Goal: Navigation & Orientation: Find specific page/section

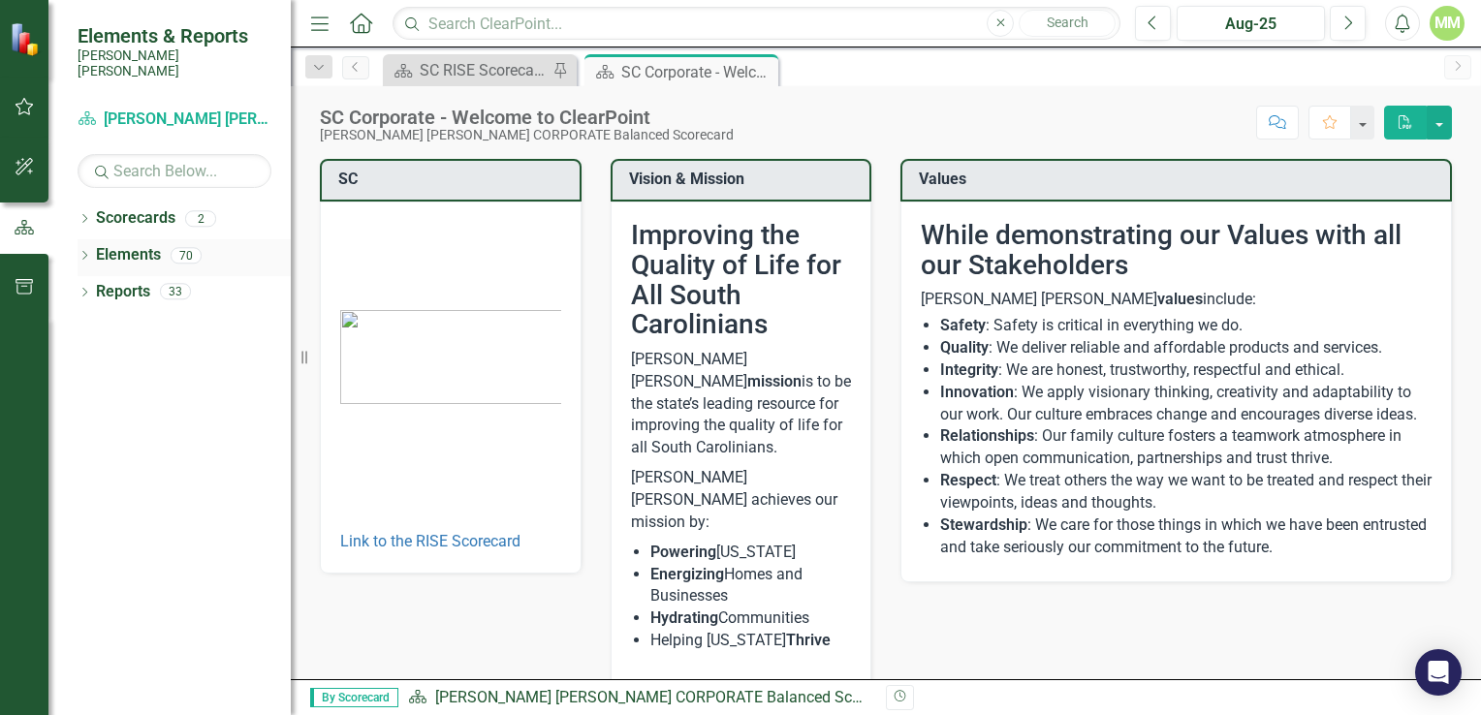
click at [80, 252] on icon "Dropdown" at bounding box center [85, 257] width 14 height 11
click at [101, 326] on icon "Dropdown" at bounding box center [94, 331] width 14 height 11
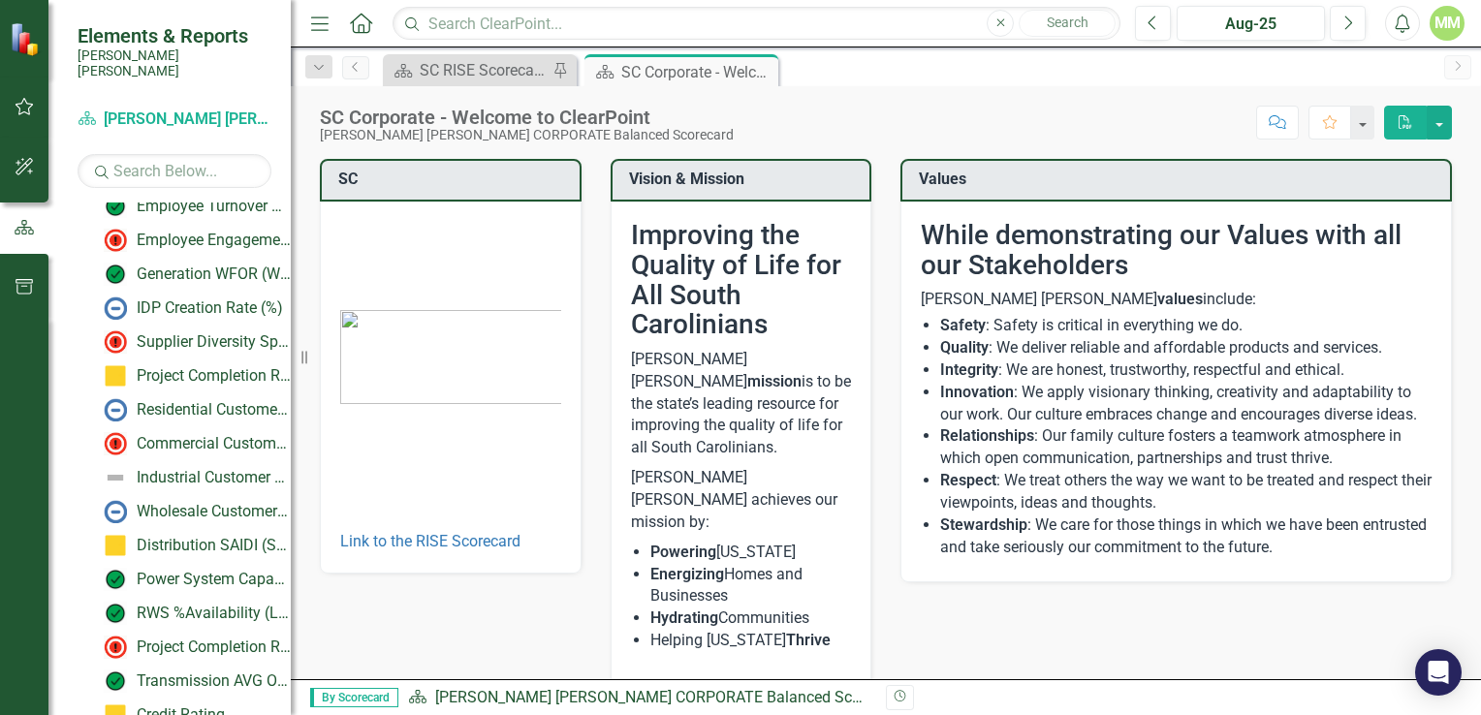
scroll to position [130, 0]
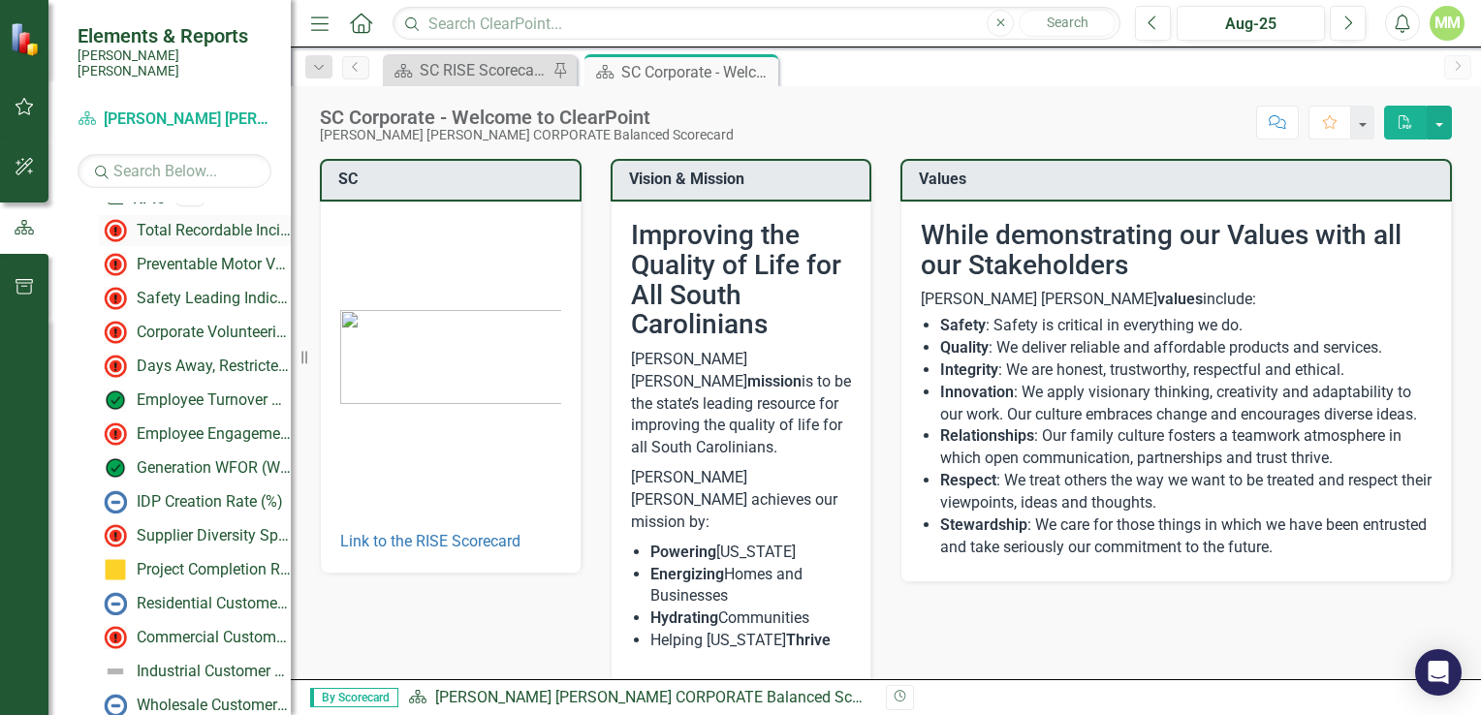
click at [176, 222] on div "Total Recordable Incident Rate (TRIR)" at bounding box center [214, 230] width 154 height 17
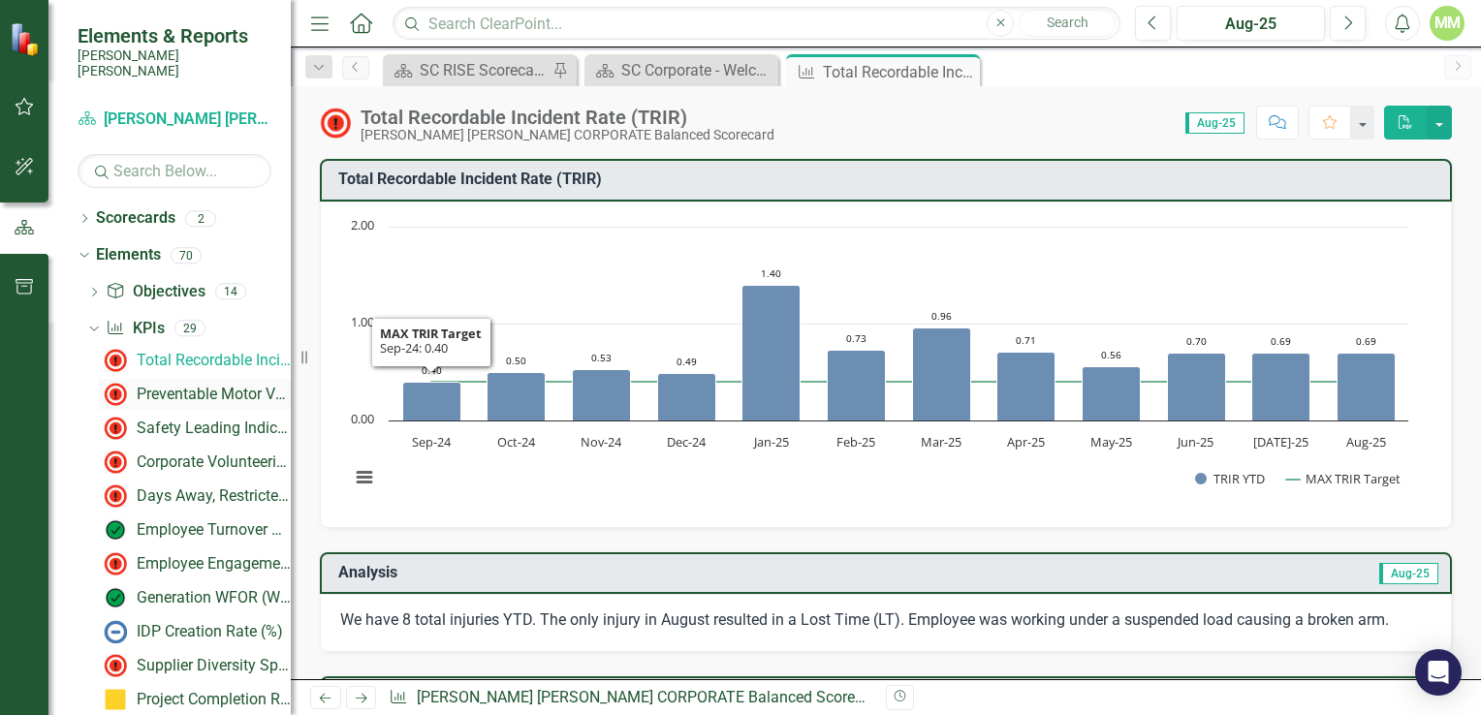
click at [194, 386] on div "Preventable Motor Vehicle Accident (PMVA) Rate*" at bounding box center [214, 394] width 154 height 17
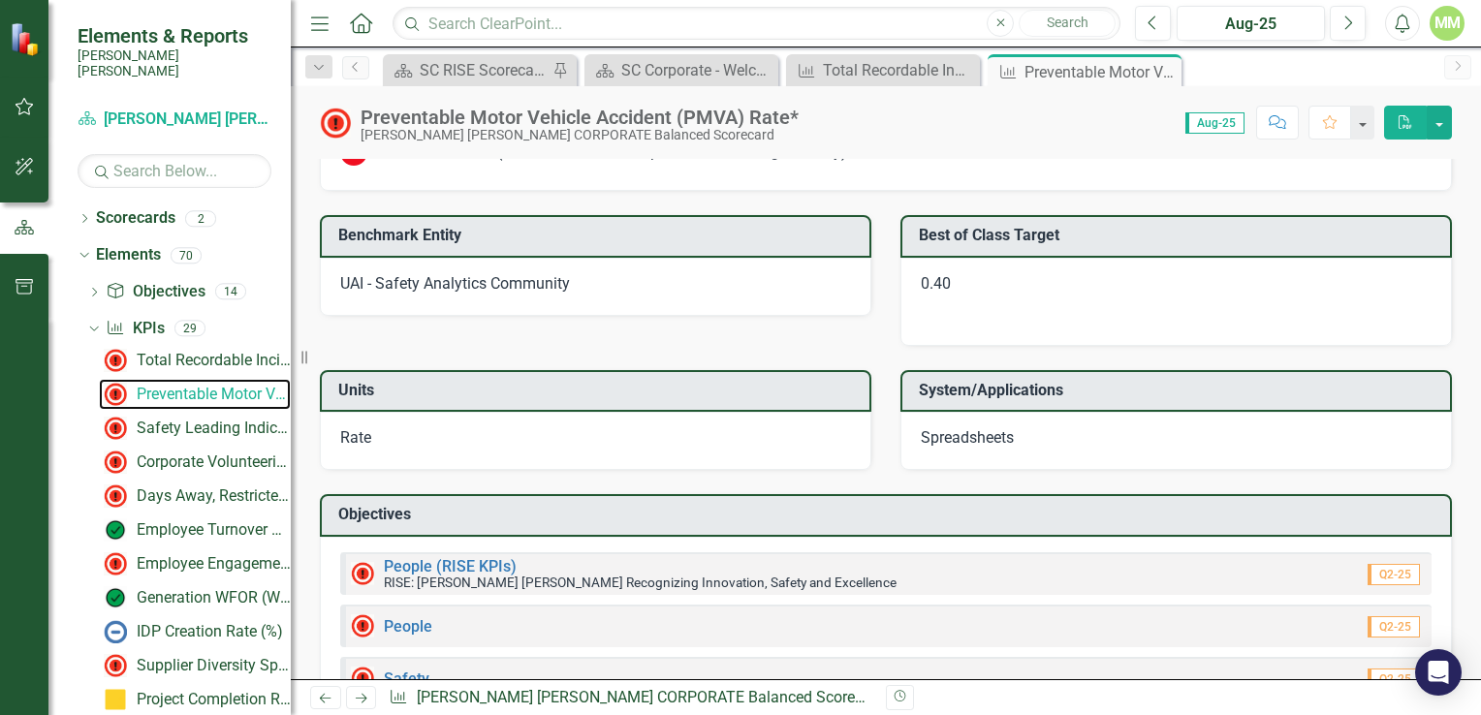
scroll to position [1620, 0]
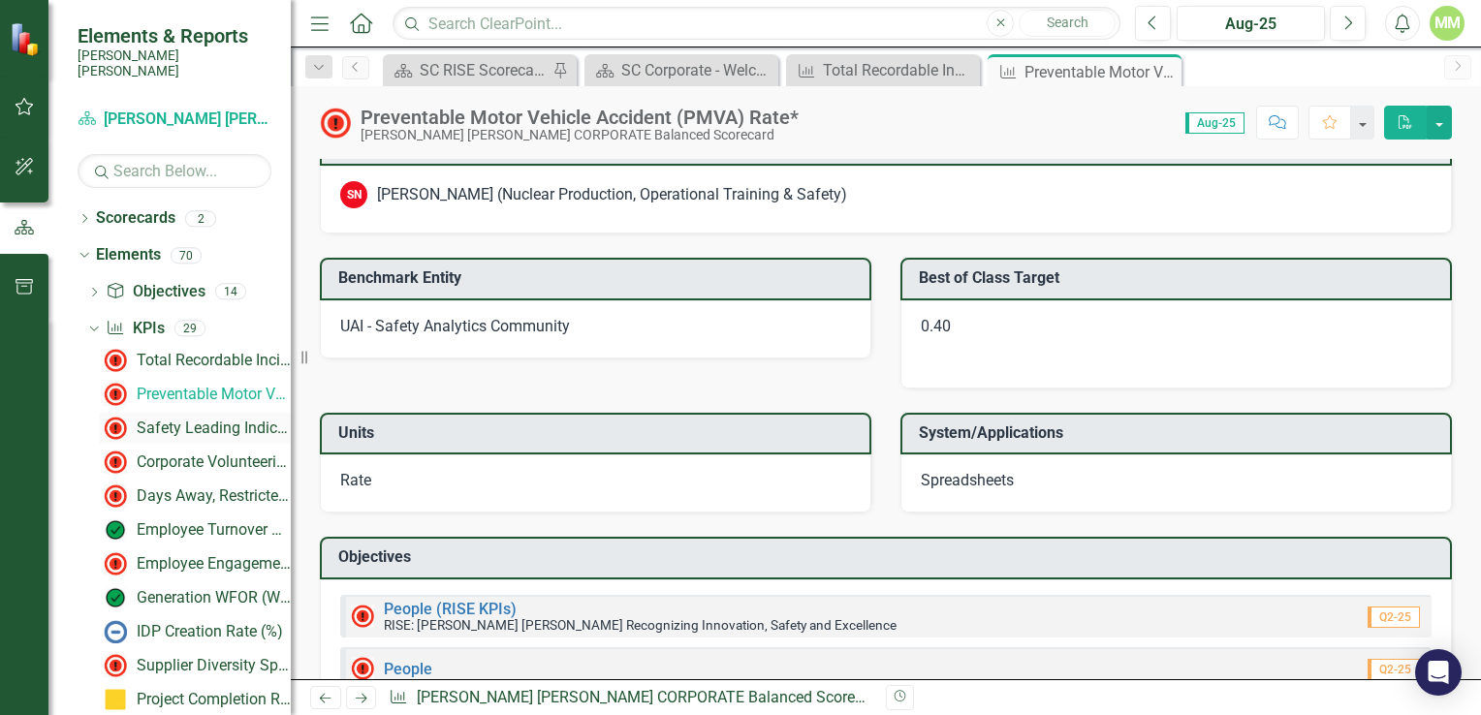
click at [198, 420] on div "Safety Leading Indicator Reports (LIRs)" at bounding box center [214, 428] width 154 height 17
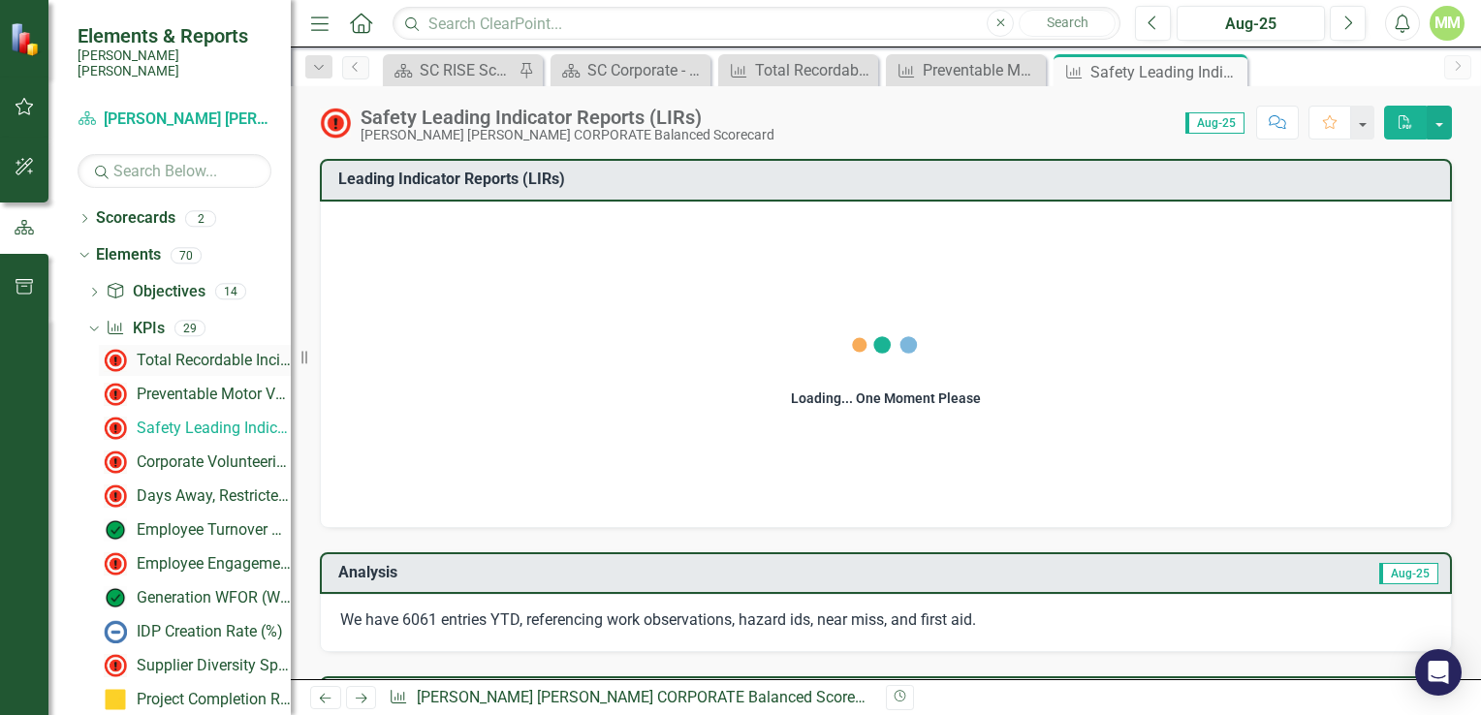
click at [216, 352] on div "Total Recordable Incident Rate (TRIR)" at bounding box center [214, 360] width 154 height 17
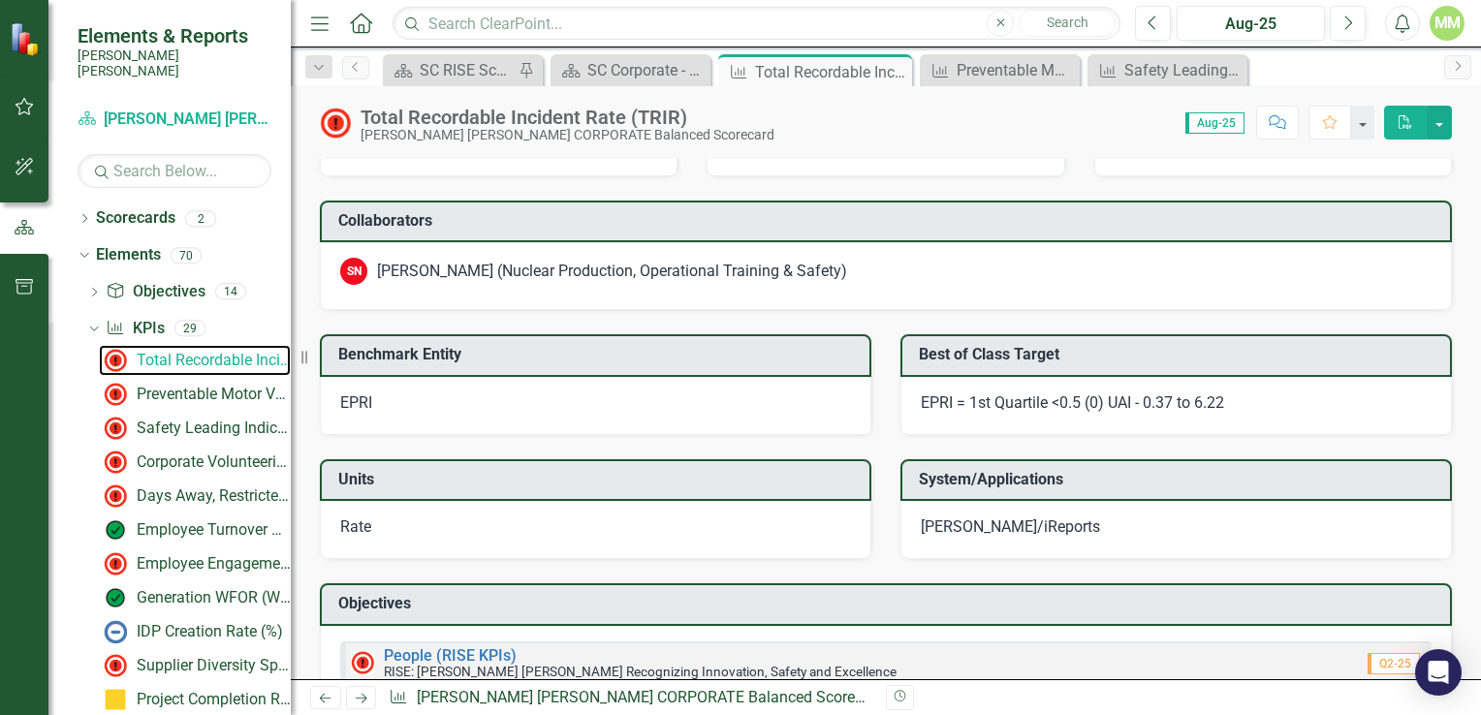
scroll to position [1938, 0]
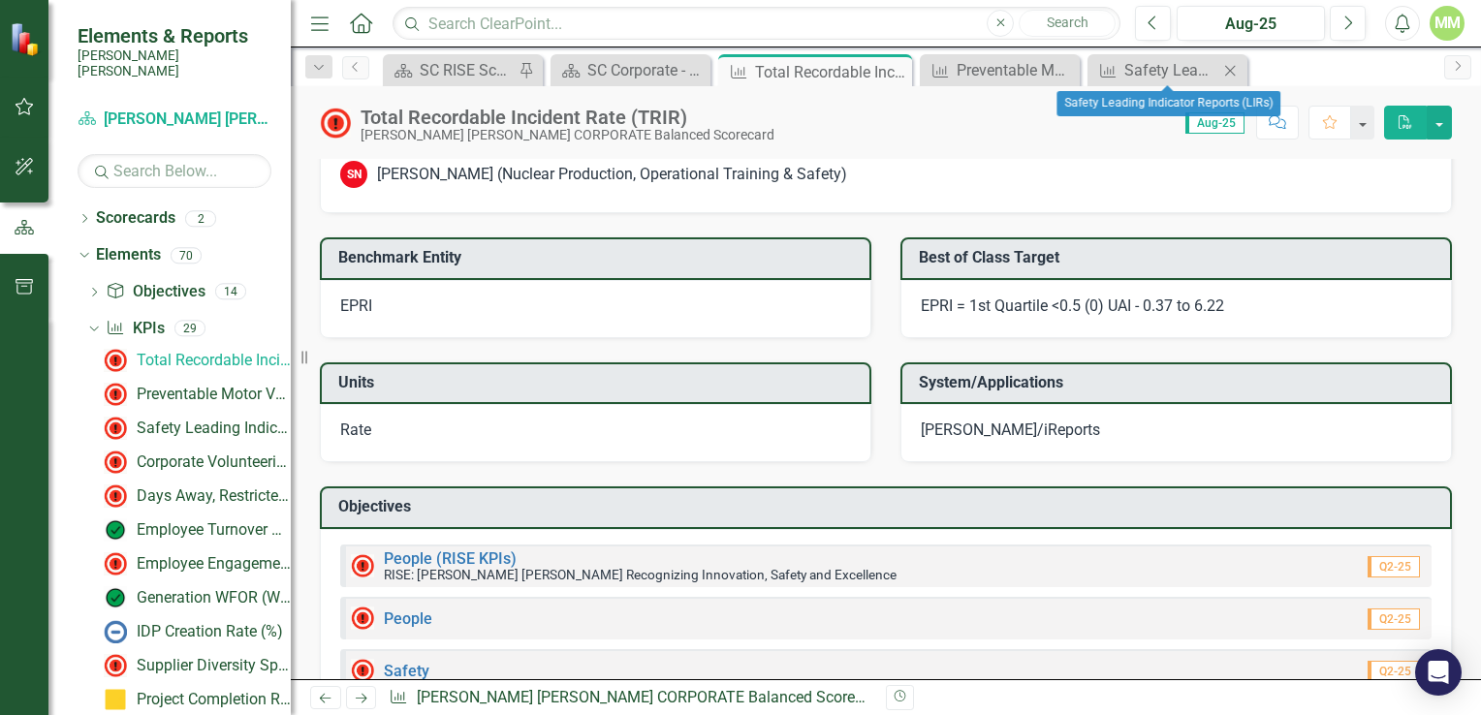
click at [1237, 68] on icon "Close" at bounding box center [1229, 71] width 19 height 16
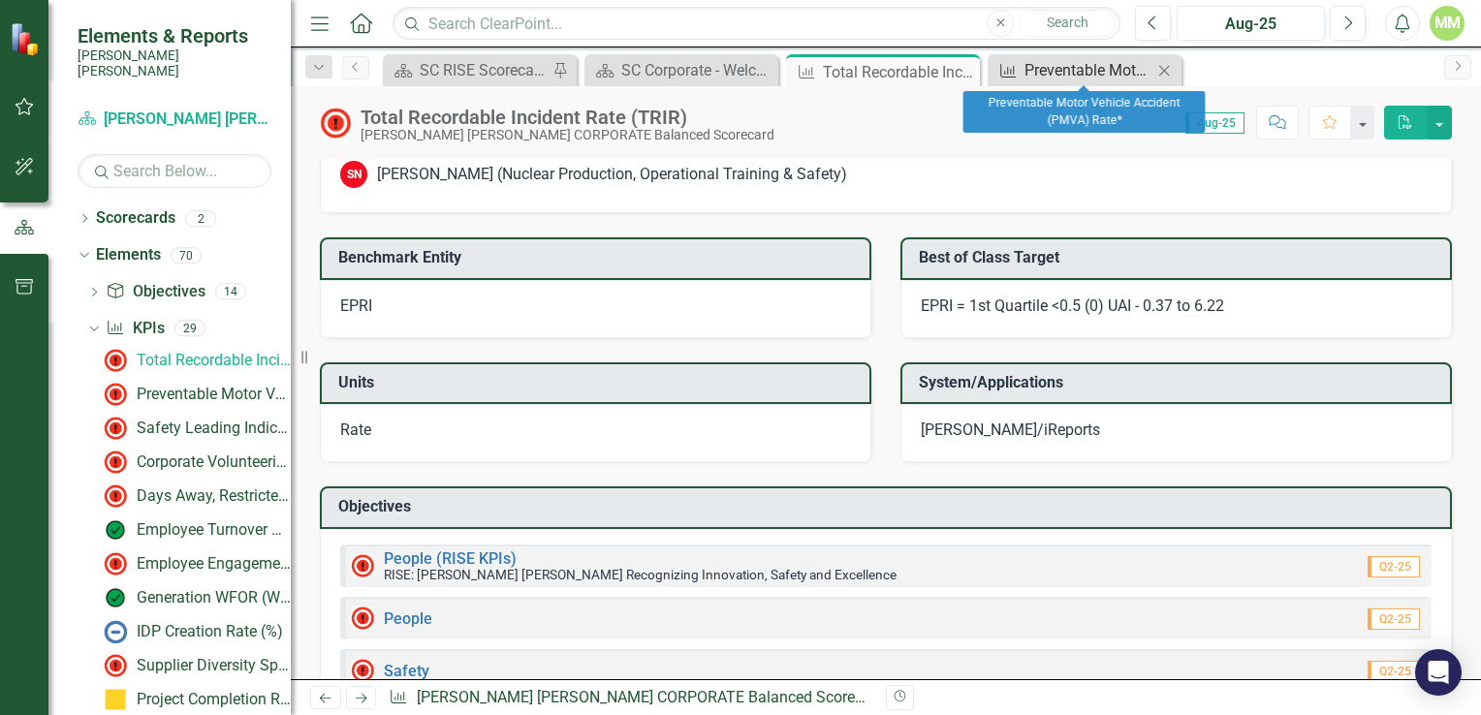
click at [1105, 76] on div "Preventable Motor Vehicle Accident (PMVA) Rate*" at bounding box center [1088, 70] width 128 height 24
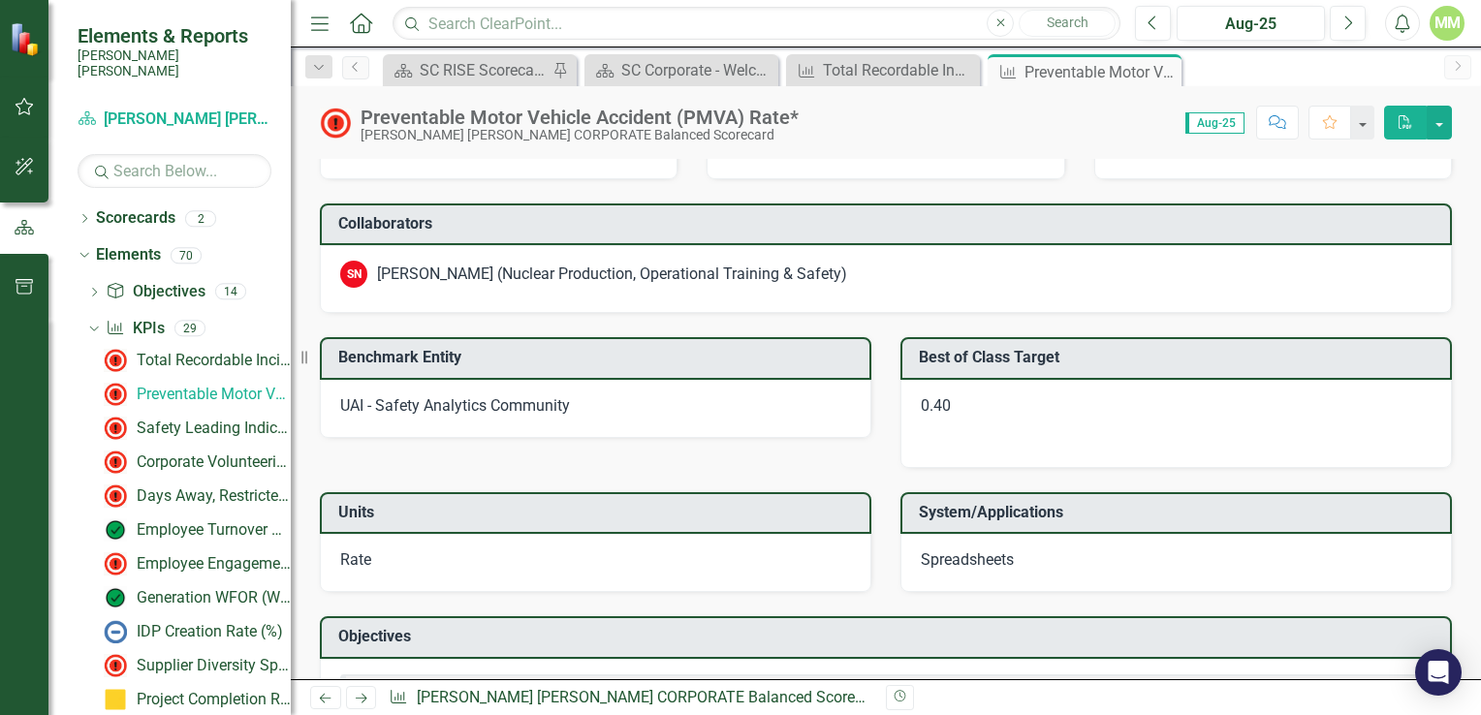
scroll to position [1551, 0]
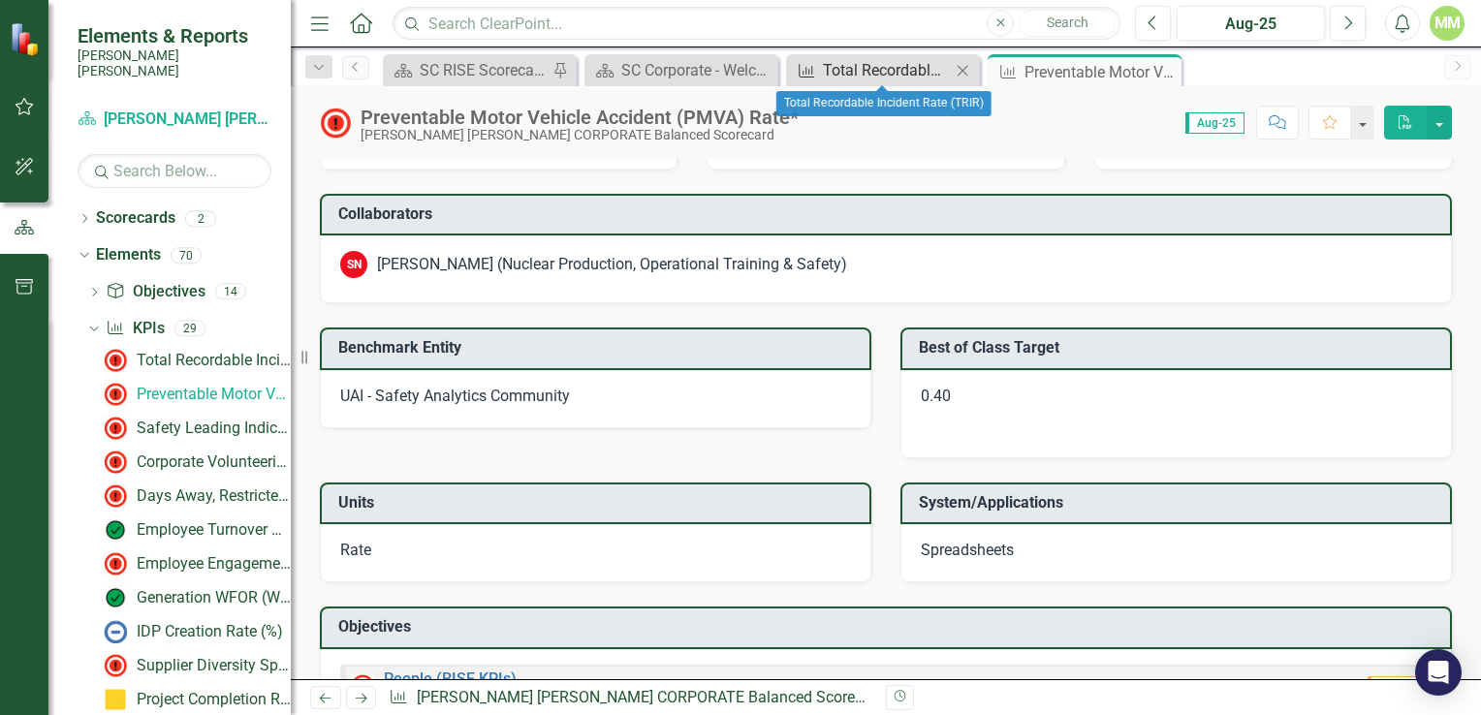
click at [886, 77] on div "Total Recordable Incident Rate (TRIR)" at bounding box center [887, 70] width 128 height 24
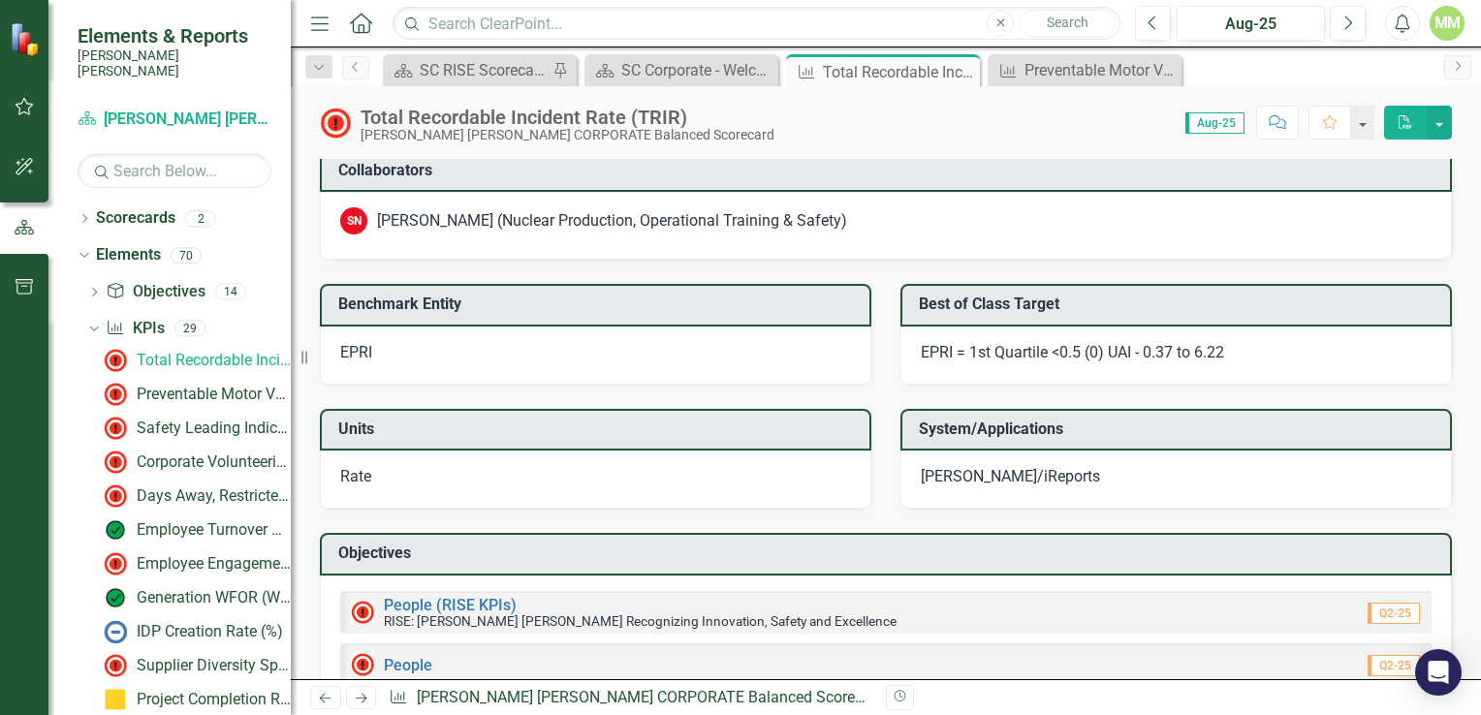
scroll to position [1938, 0]
